Goal: Check status: Check status

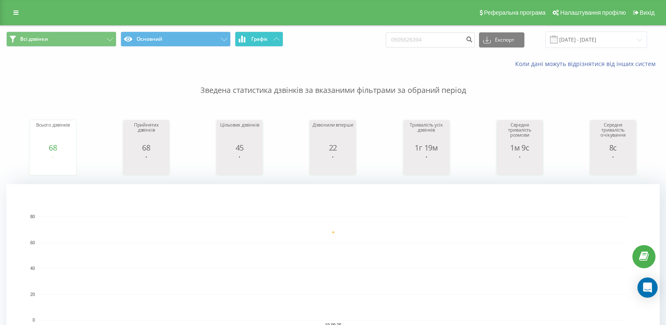
click at [264, 43] on button "Графік" at bounding box center [259, 39] width 48 height 15
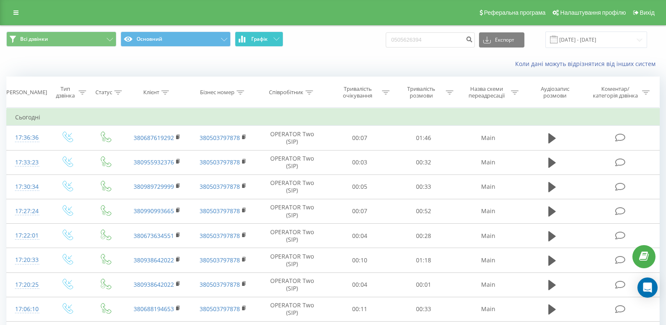
click at [264, 43] on button "Графік" at bounding box center [259, 39] width 48 height 15
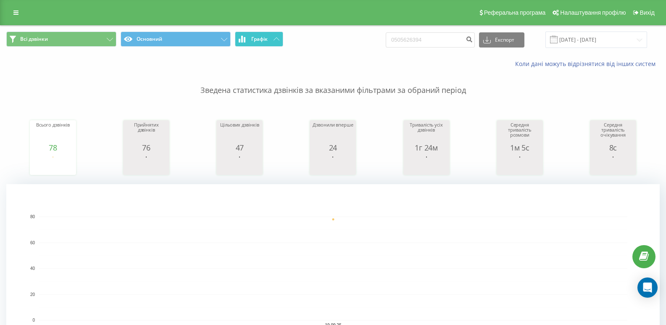
click at [256, 34] on button "Графік" at bounding box center [259, 39] width 48 height 15
click at [262, 40] on span "Графік" at bounding box center [259, 39] width 16 height 6
click at [252, 40] on span "Графік" at bounding box center [259, 39] width 16 height 6
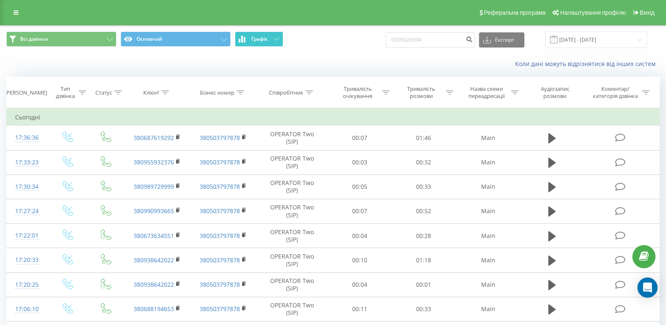
click at [253, 40] on span "Графік" at bounding box center [259, 39] width 16 height 6
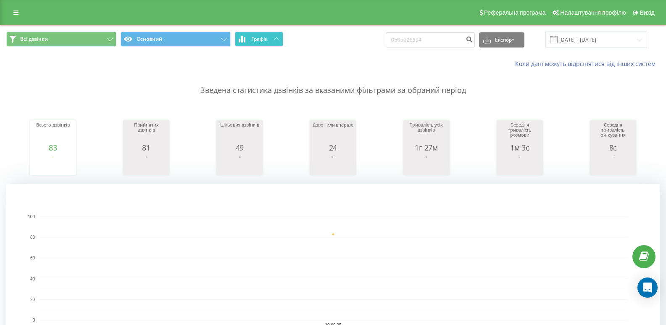
click at [268, 34] on button "Графік" at bounding box center [259, 39] width 48 height 15
click at [262, 40] on span "Графік" at bounding box center [259, 39] width 16 height 6
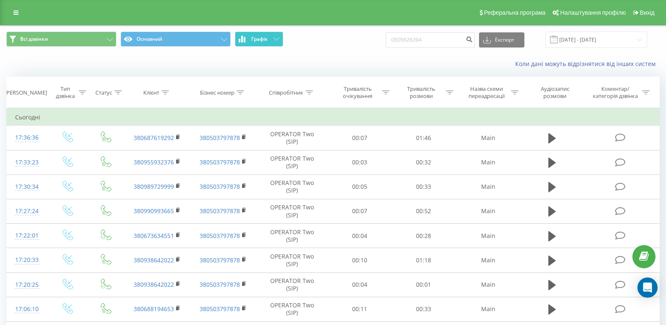
click at [262, 40] on span "Графік" at bounding box center [259, 39] width 16 height 6
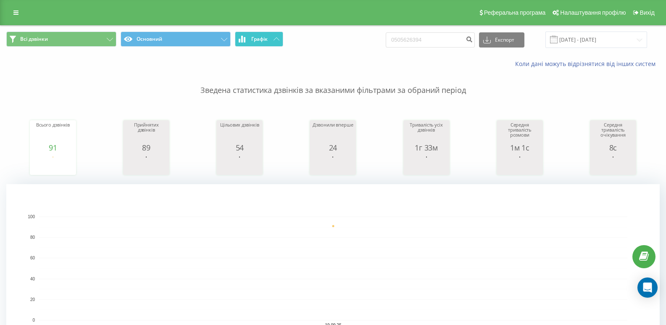
click at [258, 45] on button "Графік" at bounding box center [259, 39] width 48 height 15
click at [252, 40] on span "Графік" at bounding box center [259, 39] width 16 height 6
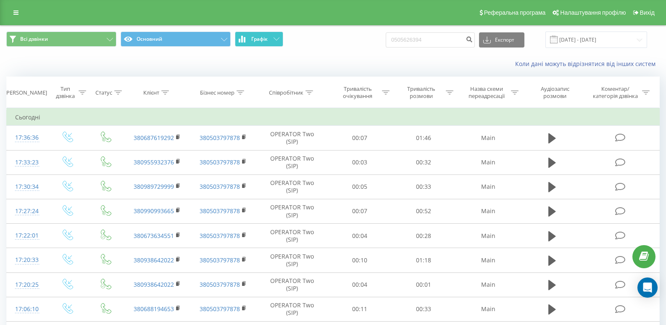
click at [252, 40] on span "Графік" at bounding box center [259, 39] width 16 height 6
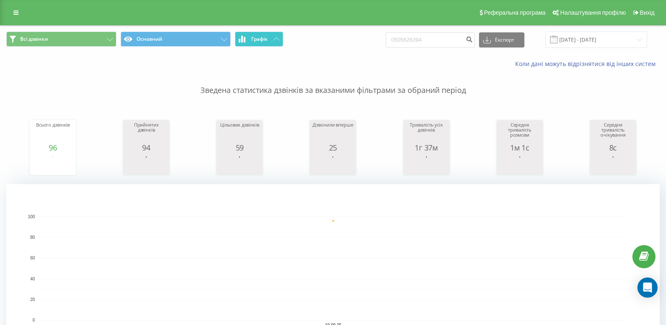
click at [249, 45] on button "Графік" at bounding box center [259, 39] width 48 height 15
drag, startPoint x: 430, startPoint y: 40, endPoint x: 334, endPoint y: 48, distance: 97.1
click at [334, 48] on div "Всі дзвінки Основний Графік 0505626394 Експорт .csv .xls .xlsx 19.09.2025 - 19.…" at bounding box center [332, 40] width 665 height 28
click at [442, 39] on input "095582771" at bounding box center [430, 39] width 89 height 15
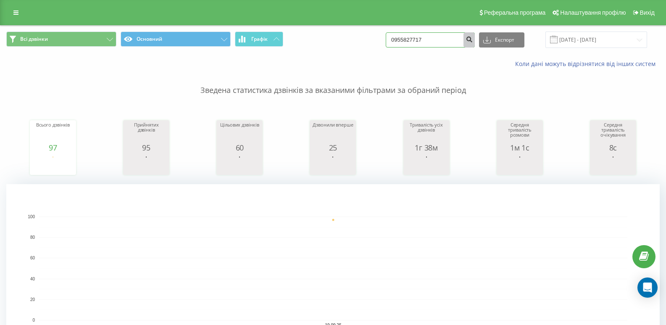
type input "0955827717"
click at [473, 36] on icon "submit" at bounding box center [469, 38] width 7 height 5
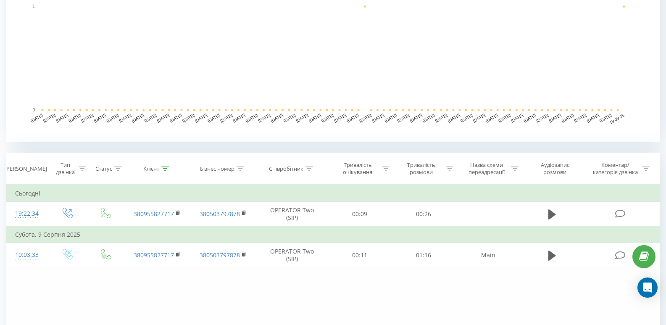
scroll to position [252, 0]
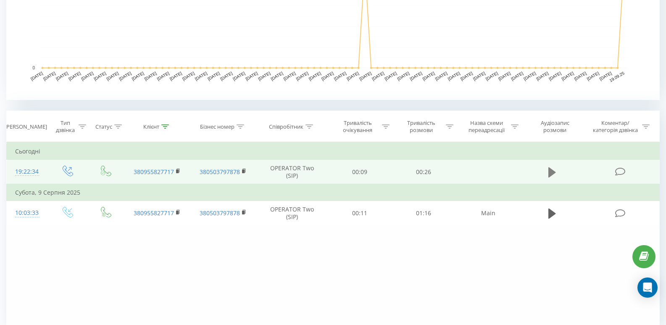
click at [552, 167] on icon at bounding box center [552, 172] width 8 height 12
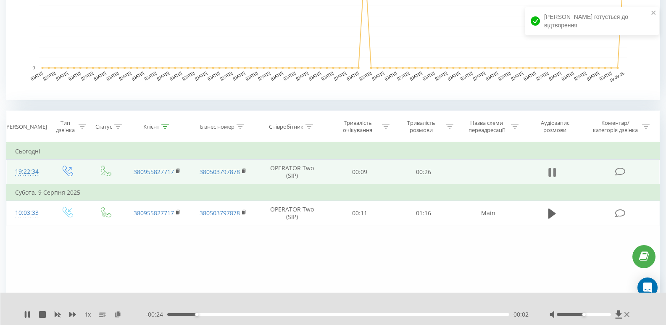
click at [551, 172] on icon at bounding box center [552, 172] width 8 height 12
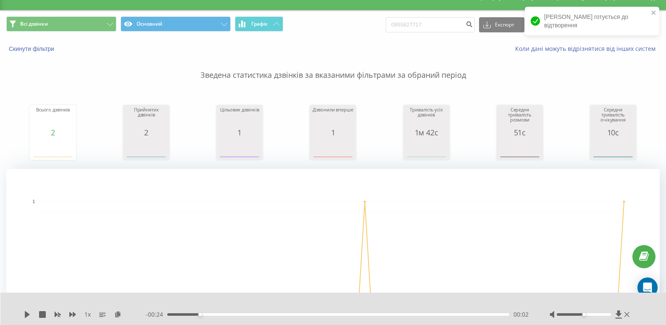
scroll to position [0, 0]
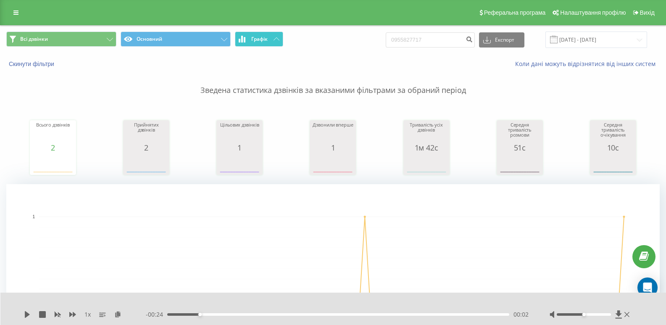
click at [268, 37] on span "Графік" at bounding box center [259, 39] width 16 height 6
click at [281, 37] on button "Графік" at bounding box center [259, 39] width 48 height 15
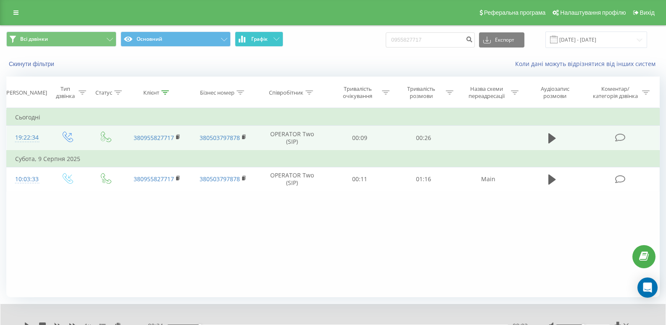
click at [280, 37] on button "Графік" at bounding box center [259, 39] width 48 height 15
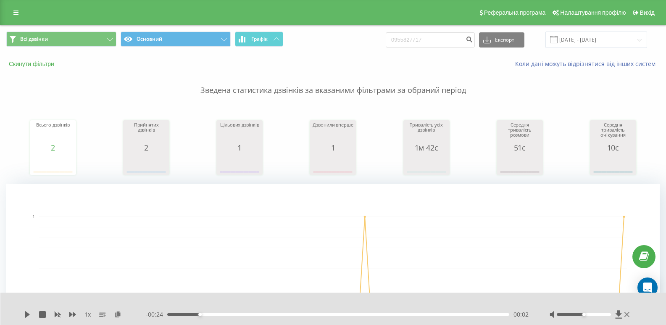
click at [25, 64] on button "Скинути фільтри" at bounding box center [32, 64] width 52 height 8
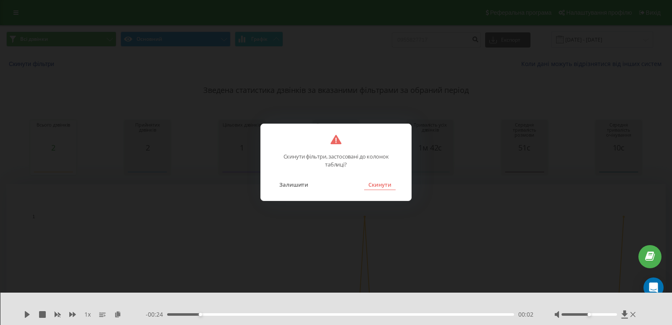
click at [383, 182] on button "Скинути" at bounding box center [380, 184] width 32 height 11
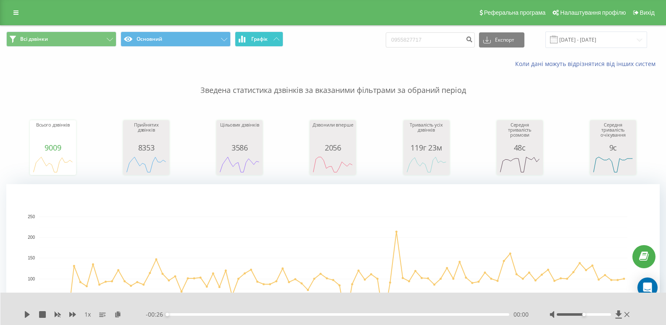
click at [245, 40] on icon at bounding box center [245, 39] width 2 height 5
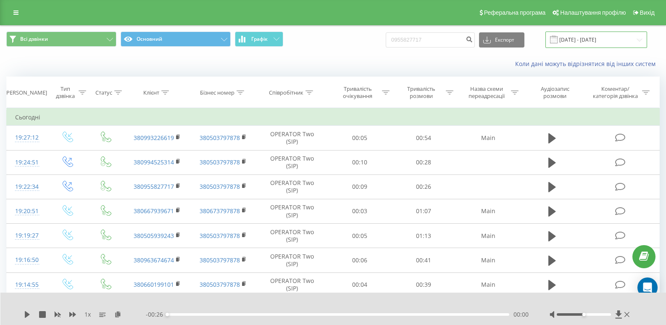
click at [586, 43] on input "[DATE] - [DATE]" at bounding box center [597, 40] width 102 height 16
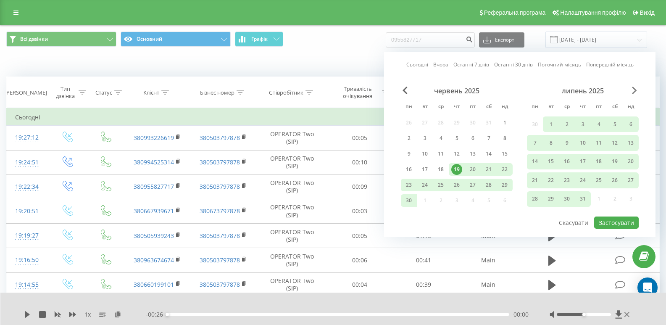
click at [637, 88] on span "Next Month" at bounding box center [634, 91] width 5 height 8
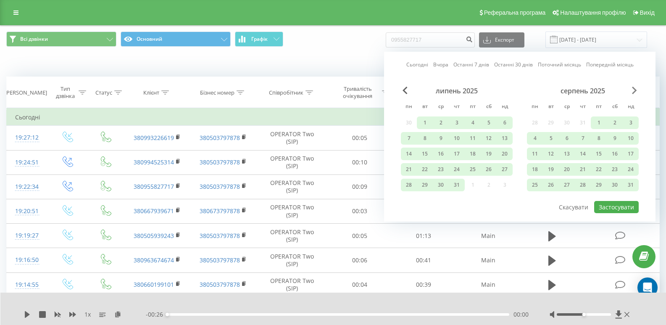
click at [635, 91] on span "Next Month" at bounding box center [634, 91] width 5 height 8
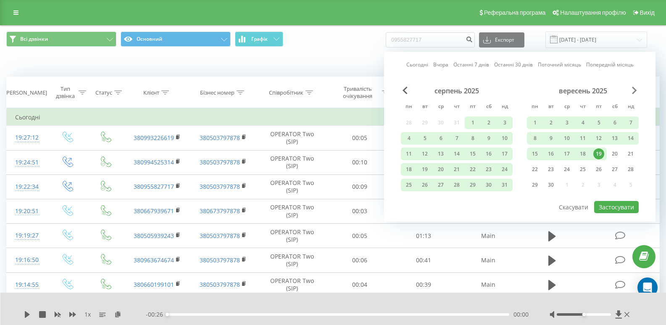
click at [636, 91] on span "Next Month" at bounding box center [634, 91] width 5 height 8
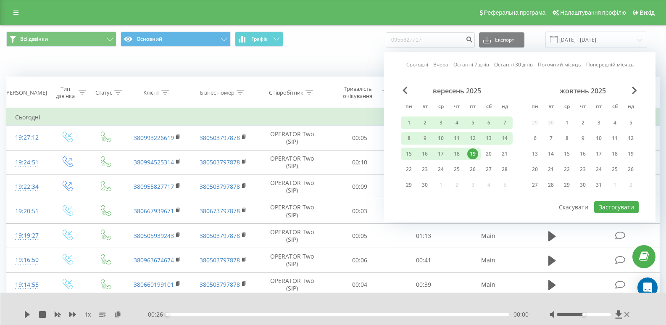
click at [472, 153] on div "19" at bounding box center [472, 153] width 11 height 11
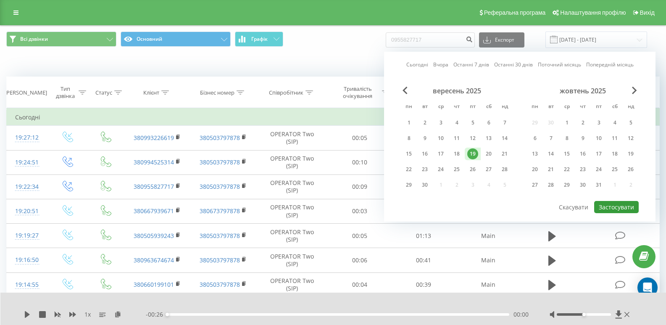
click at [619, 206] on button "Застосувати" at bounding box center [616, 207] width 45 height 12
type input "[DATE] - [DATE]"
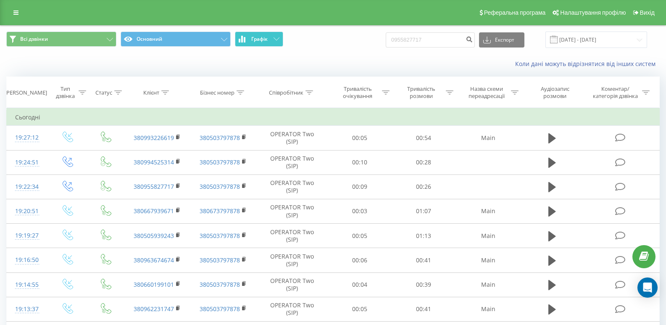
click at [264, 43] on button "Графік" at bounding box center [259, 39] width 48 height 15
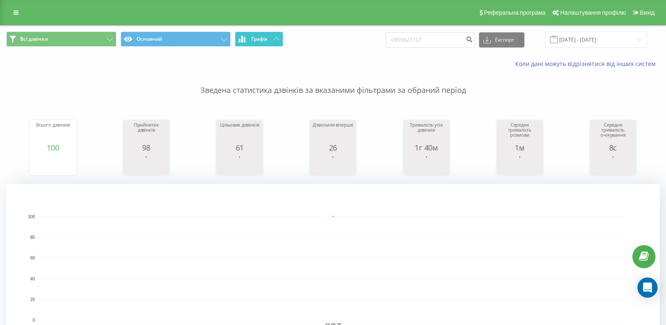
click at [256, 42] on button "Графік" at bounding box center [259, 39] width 48 height 15
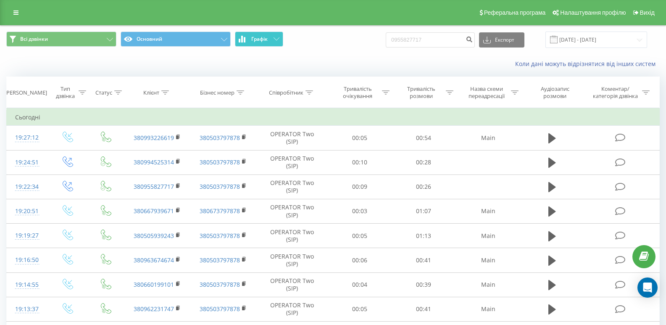
click at [256, 42] on button "Графік" at bounding box center [259, 39] width 48 height 15
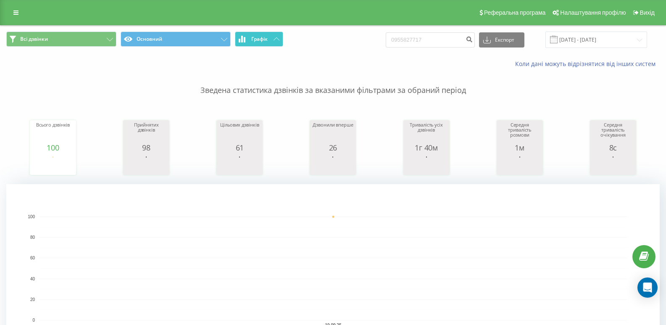
click at [271, 37] on button "Графік" at bounding box center [259, 39] width 48 height 15
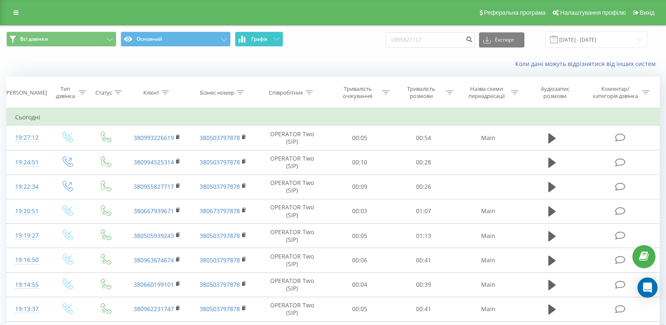
click at [271, 37] on button "Графік" at bounding box center [259, 39] width 48 height 15
